Goal: Information Seeking & Learning: Learn about a topic

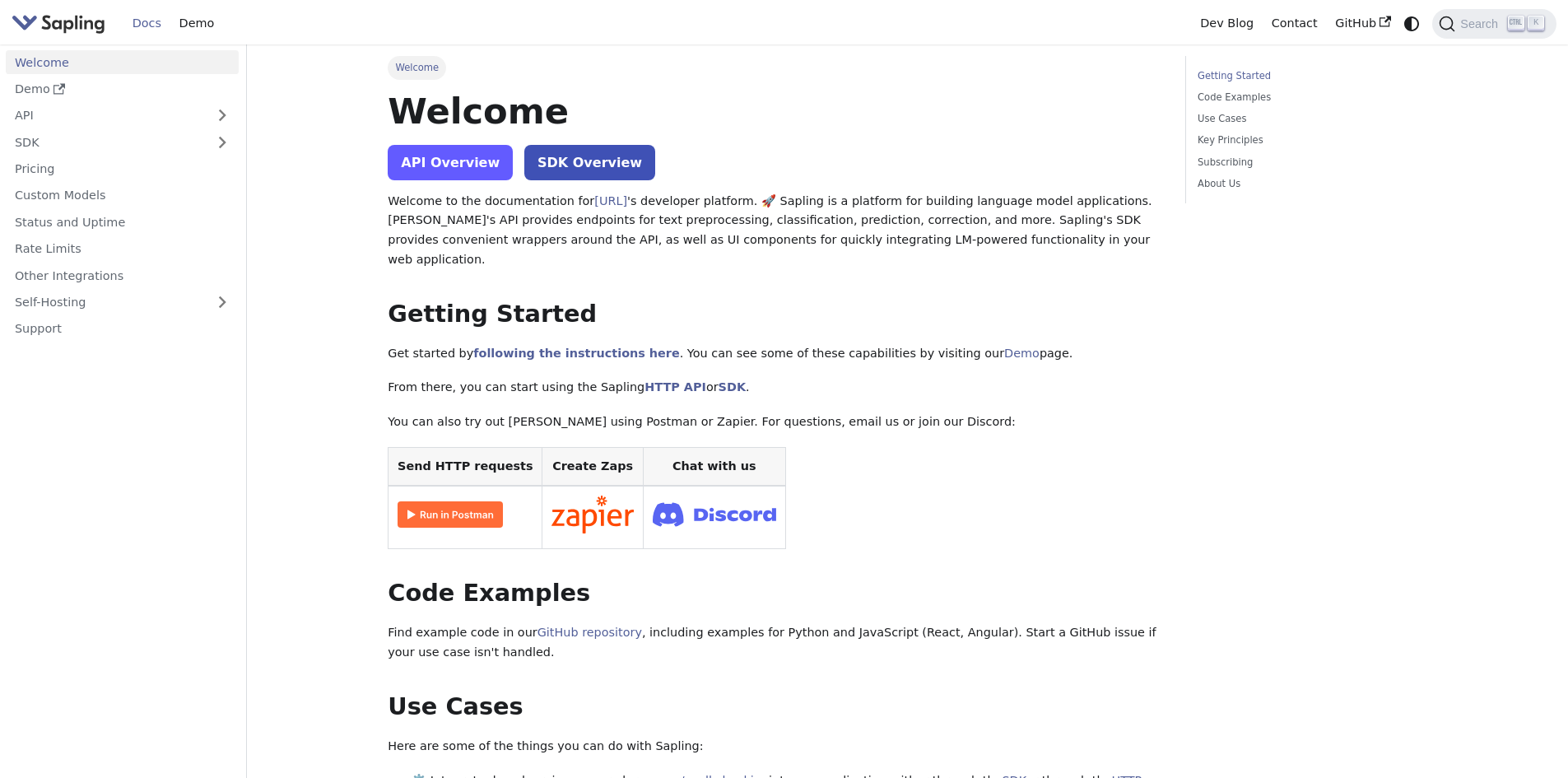
click at [480, 163] on link "API Overview" at bounding box center [451, 163] width 125 height 36
drag, startPoint x: 1256, startPoint y: 706, endPoint x: 1144, endPoint y: 723, distance: 113.3
click at [473, 502] on img at bounding box center [451, 514] width 105 height 26
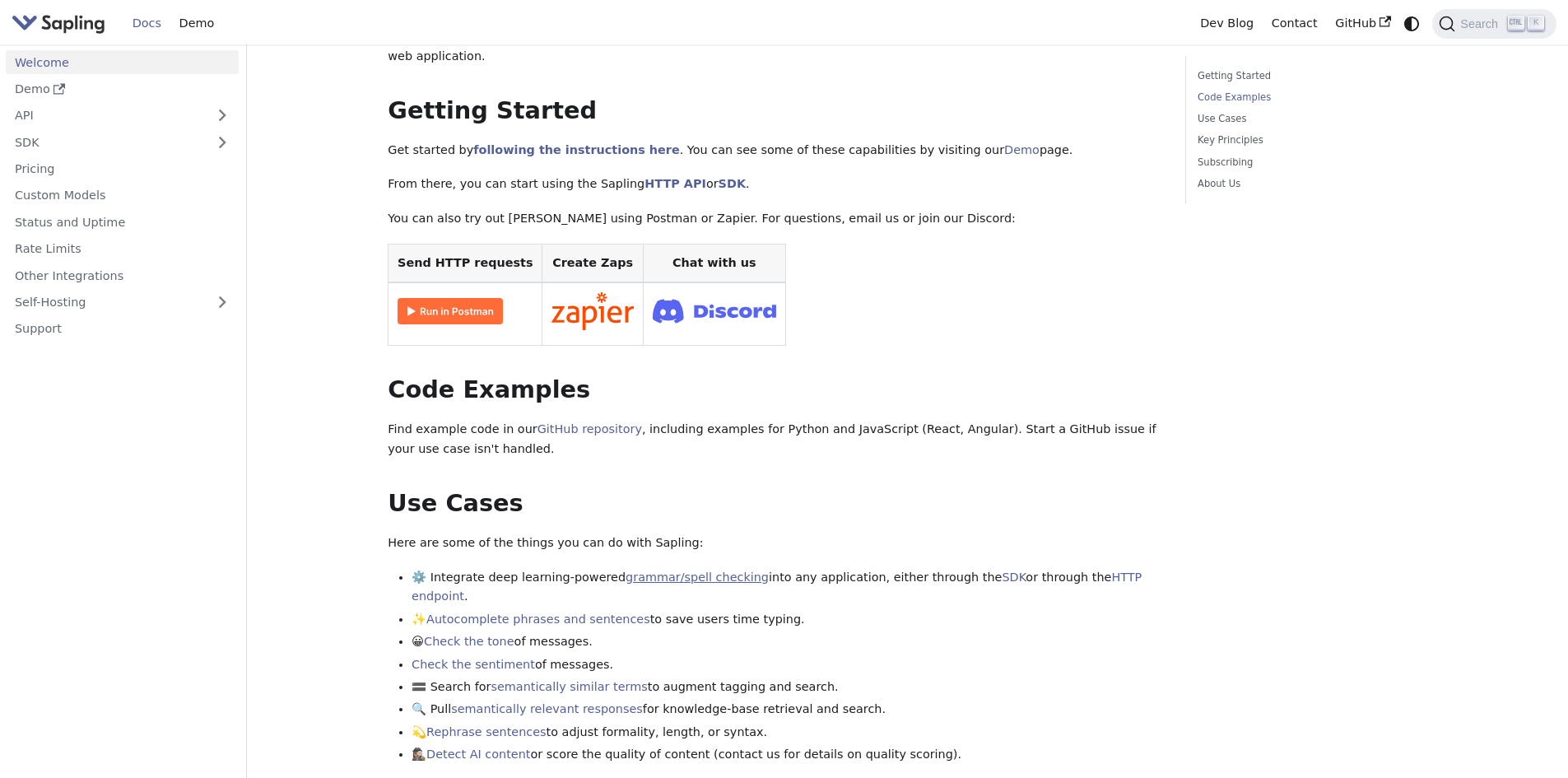
scroll to position [247, 0]
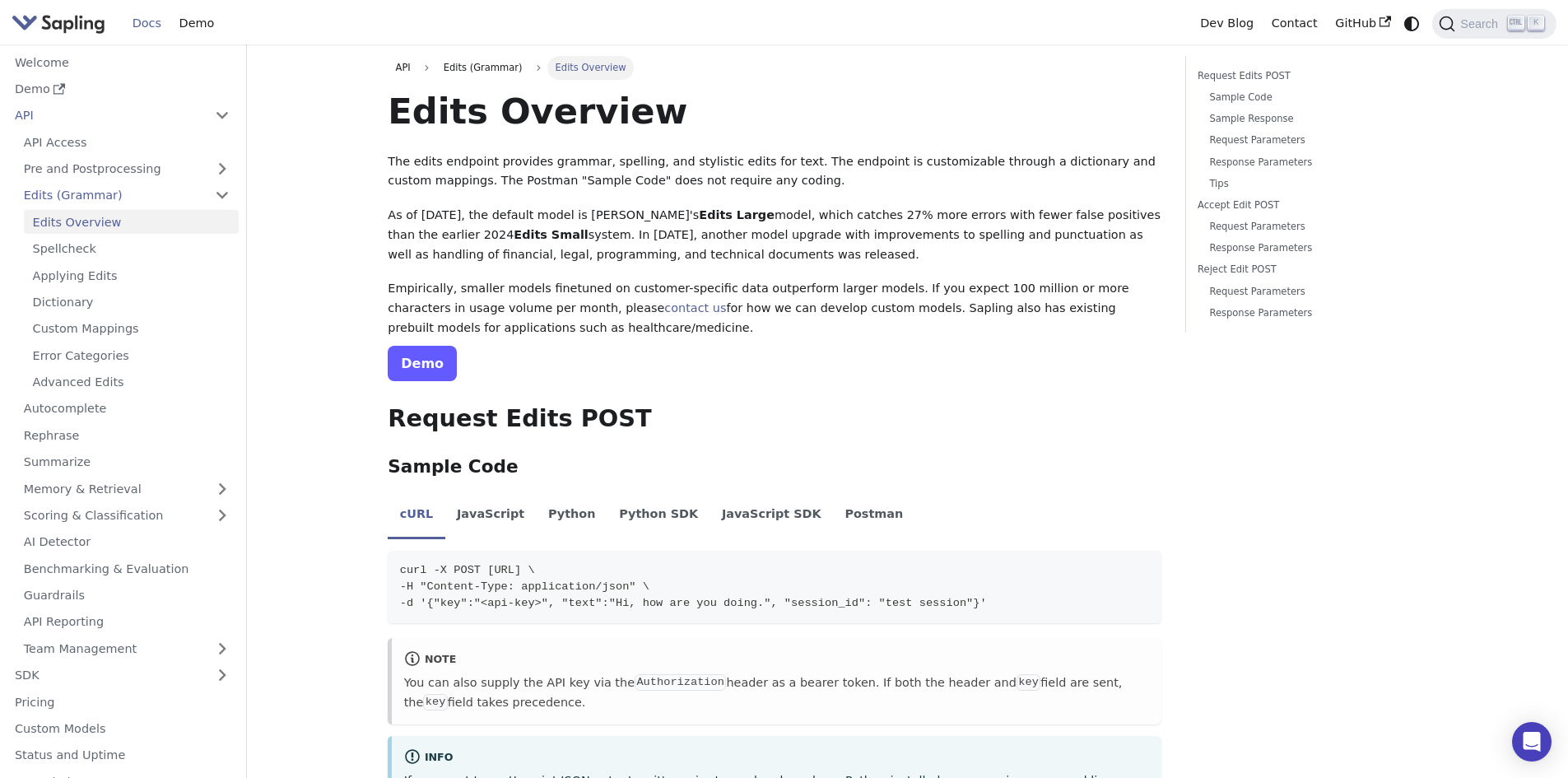
click at [437, 367] on link "Demo" at bounding box center [422, 364] width 69 height 36
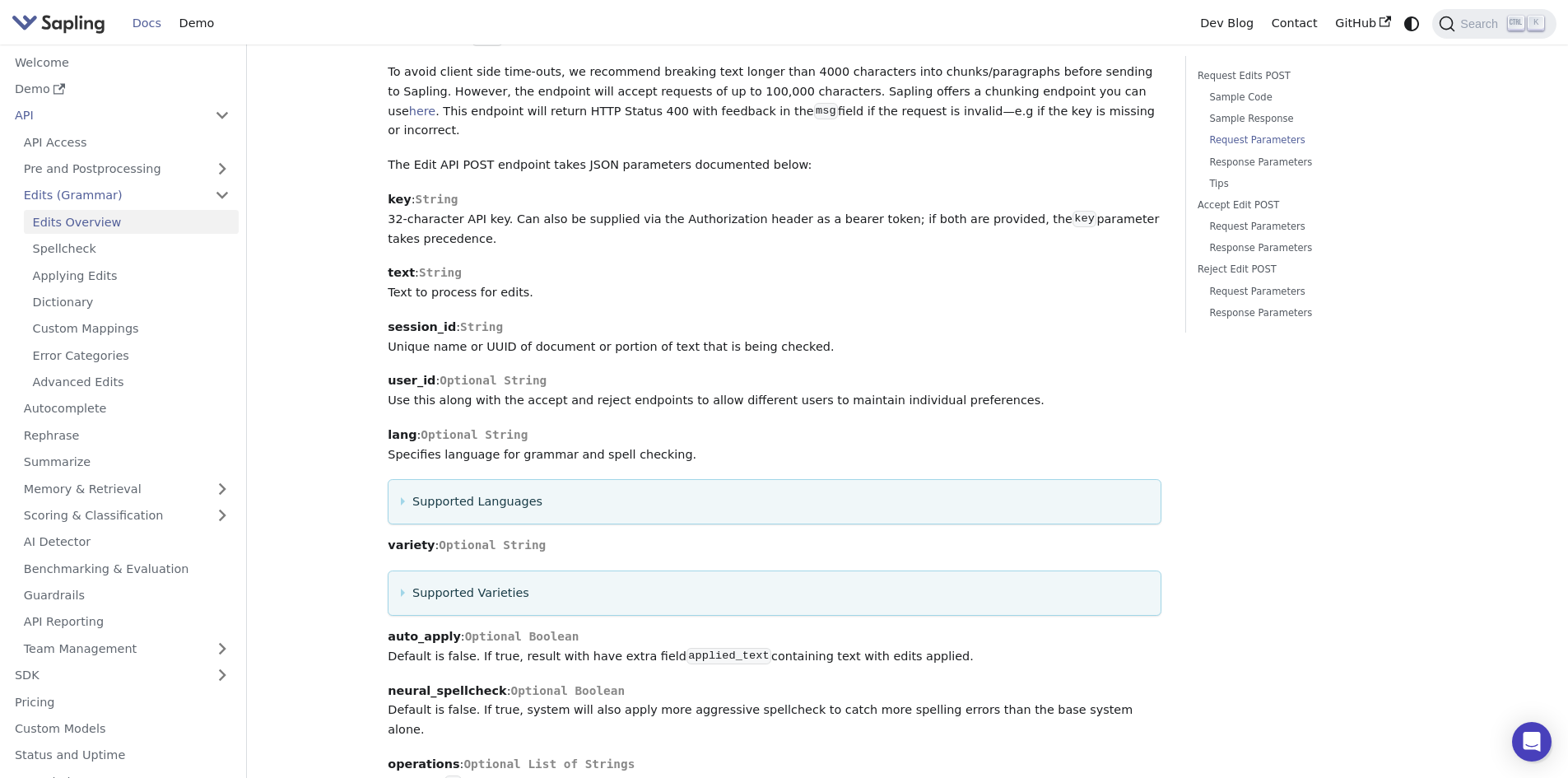
scroll to position [1142, 0]
